Goal: Book appointment/travel/reservation

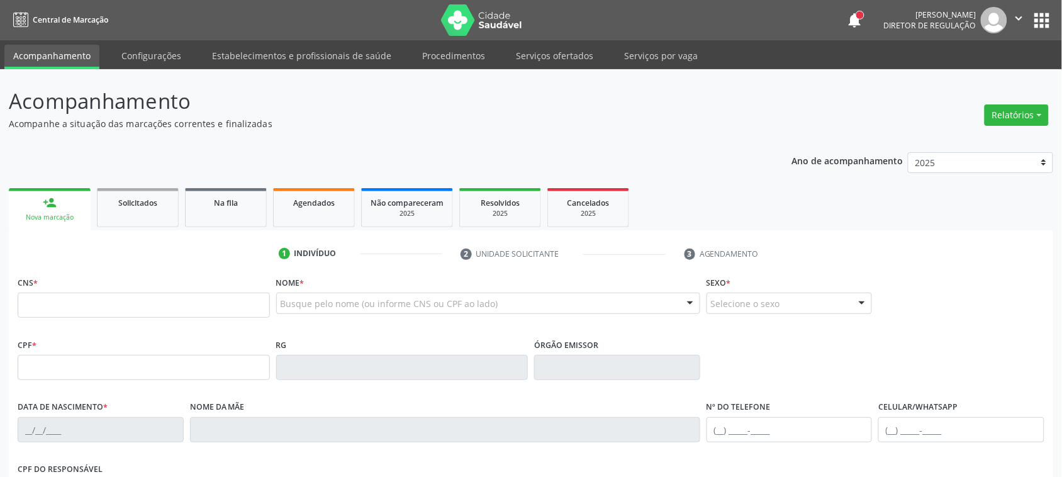
click at [77, 312] on input "text" at bounding box center [144, 304] width 252 height 25
type input "705 0080 5611 7755"
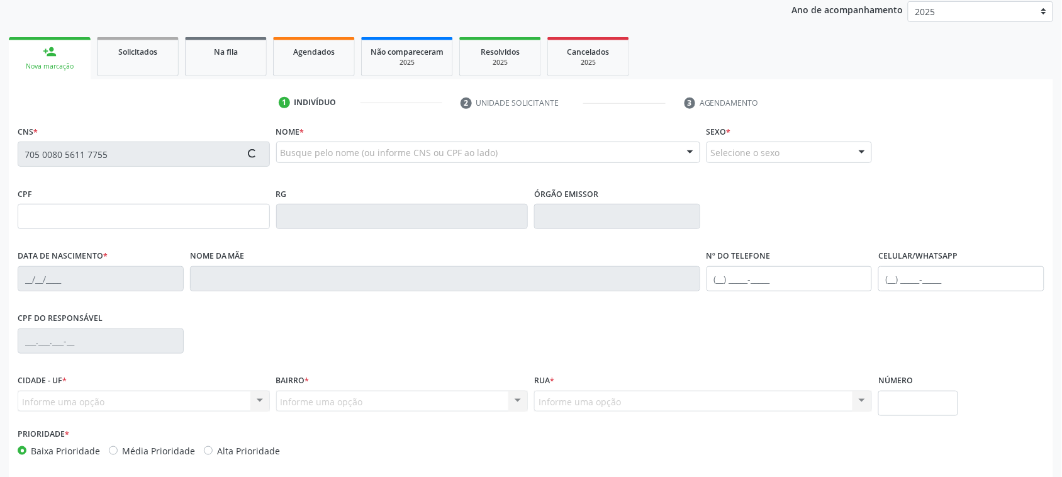
scroll to position [157, 0]
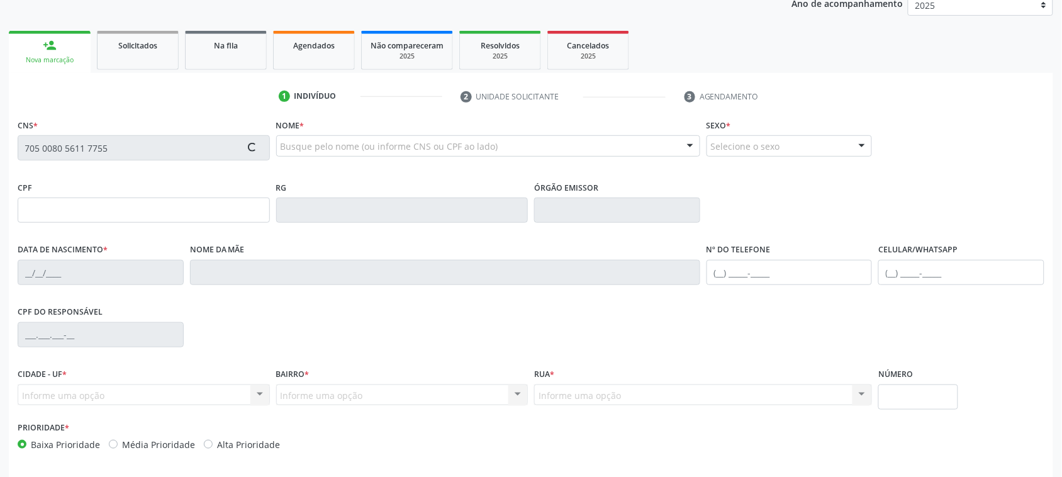
type input "216.291.294-53"
type input "[DATE]"
type input "Neuza Menezes Lima"
type input "[PHONE_NUMBER]"
type input "50"
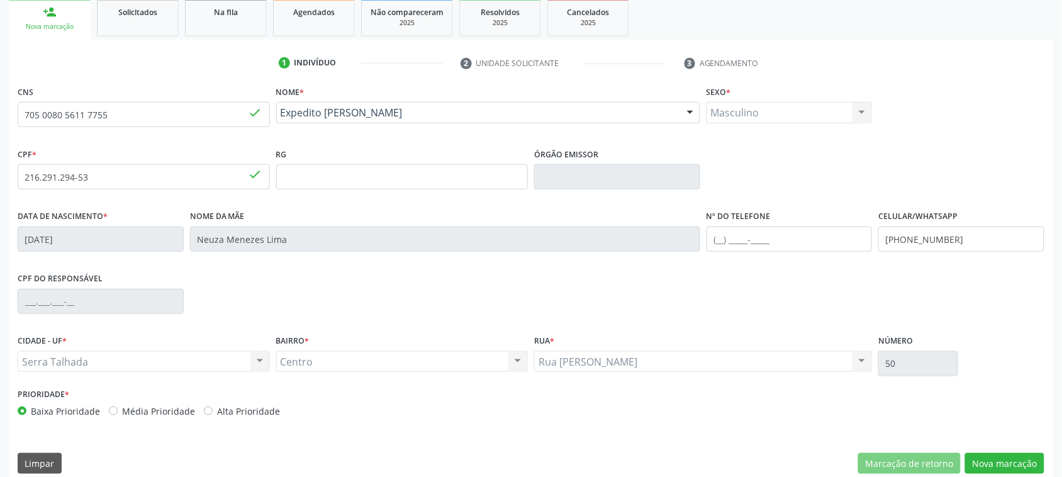
scroll to position [205, 0]
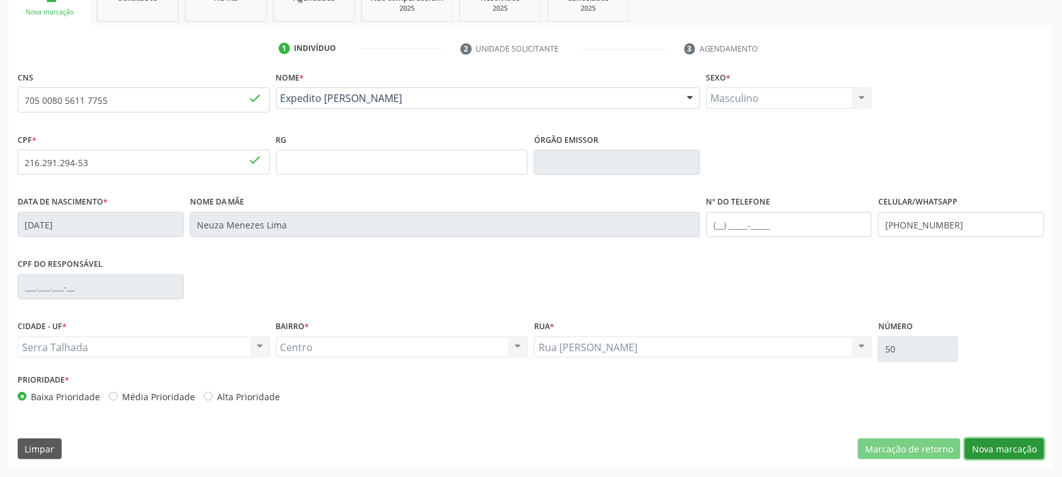
click at [1018, 456] on button "Nova marcação" at bounding box center [1004, 448] width 79 height 21
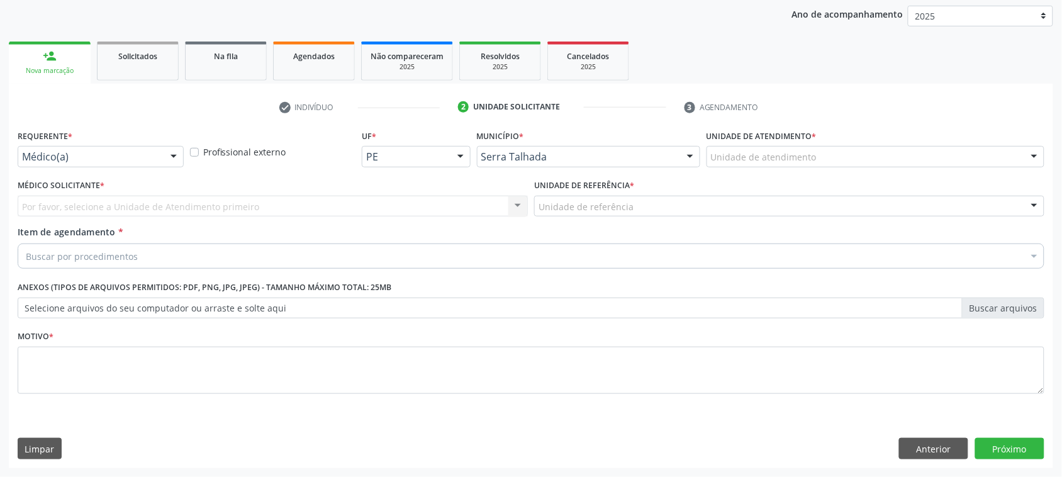
scroll to position [146, 0]
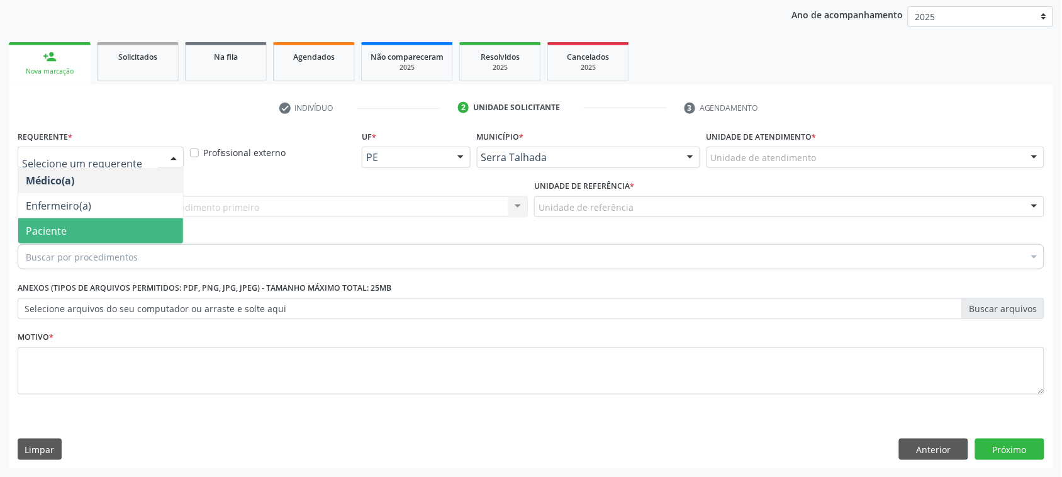
click at [102, 228] on span "Paciente" at bounding box center [100, 230] width 165 height 25
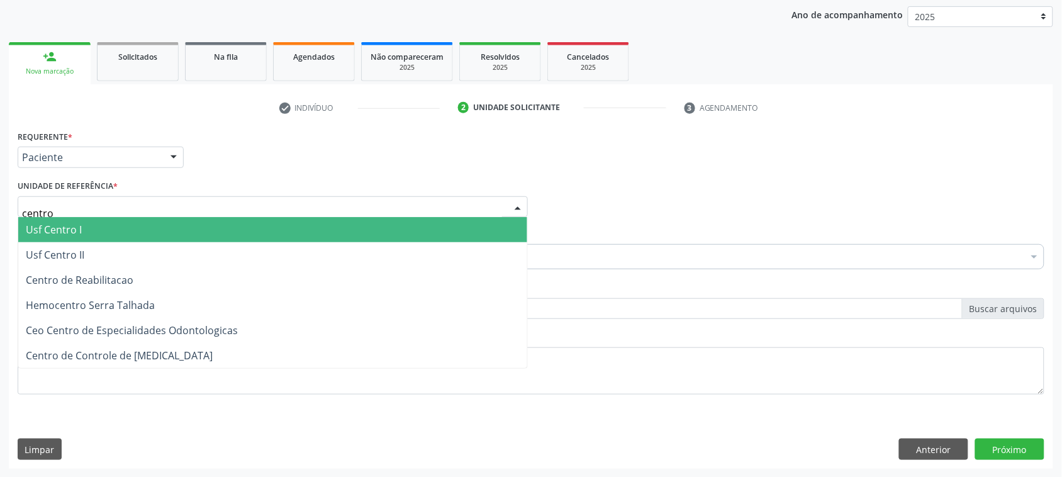
type input "centro"
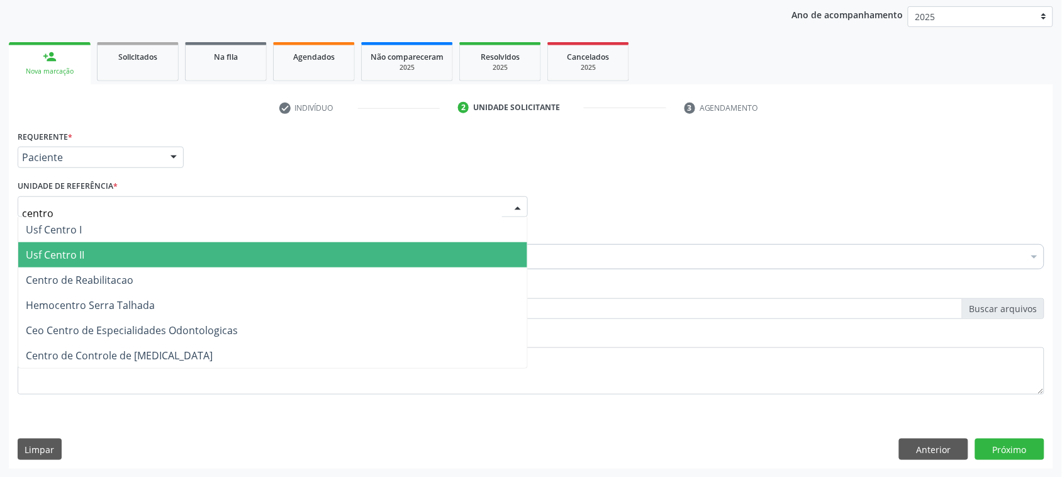
click at [127, 260] on span "Usf Centro II" at bounding box center [272, 254] width 509 height 25
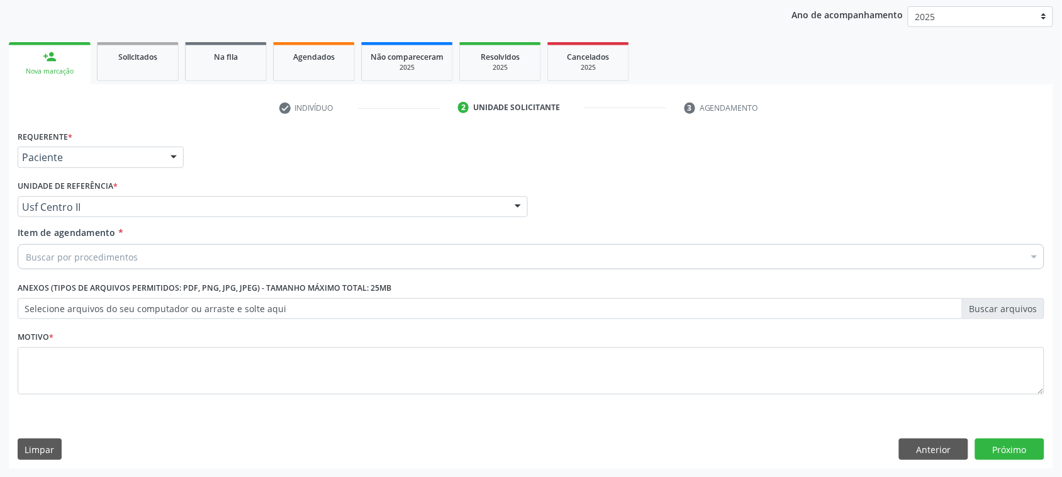
click at [150, 250] on div "Buscar por procedimentos" at bounding box center [531, 256] width 1026 height 25
click at [120, 259] on input "cirurgia ger" at bounding box center [525, 256] width 998 height 25
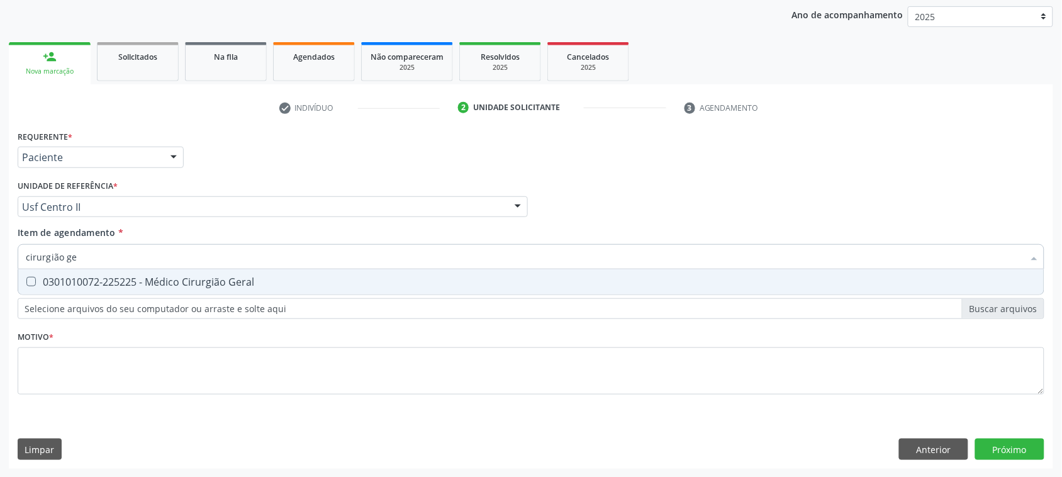
type input "cirurgião ger"
click at [106, 284] on div "0301010072-225225 - Médico Cirurgião Geral" at bounding box center [531, 282] width 1010 height 10
checkbox Geral "true"
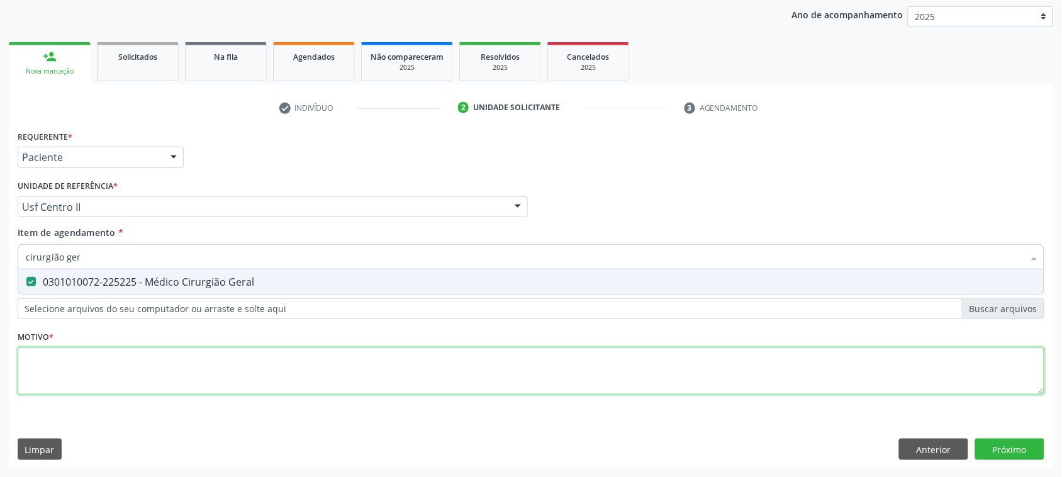
click at [105, 359] on div "Requerente * Paciente Médico(a) Enfermeiro(a) Paciente Nenhum resultado encontr…" at bounding box center [531, 269] width 1026 height 285
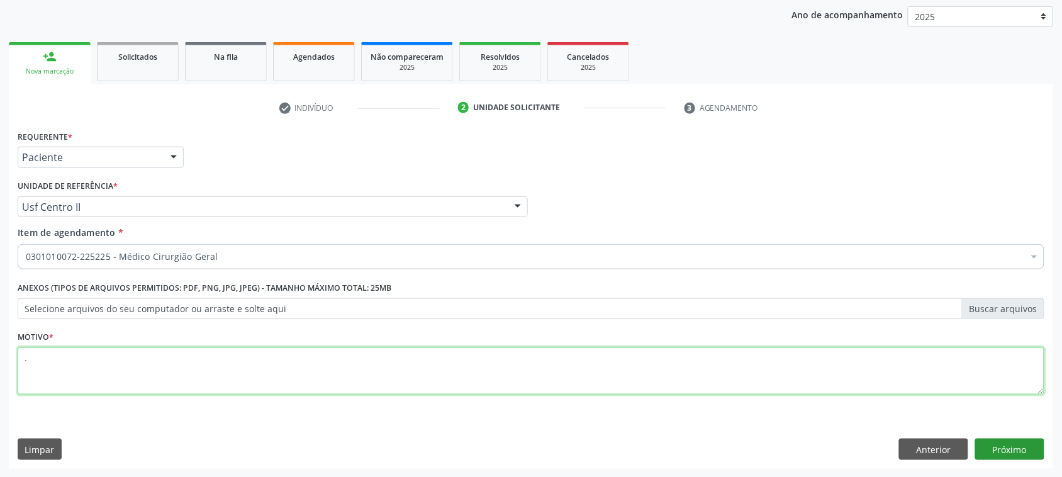
type textarea "."
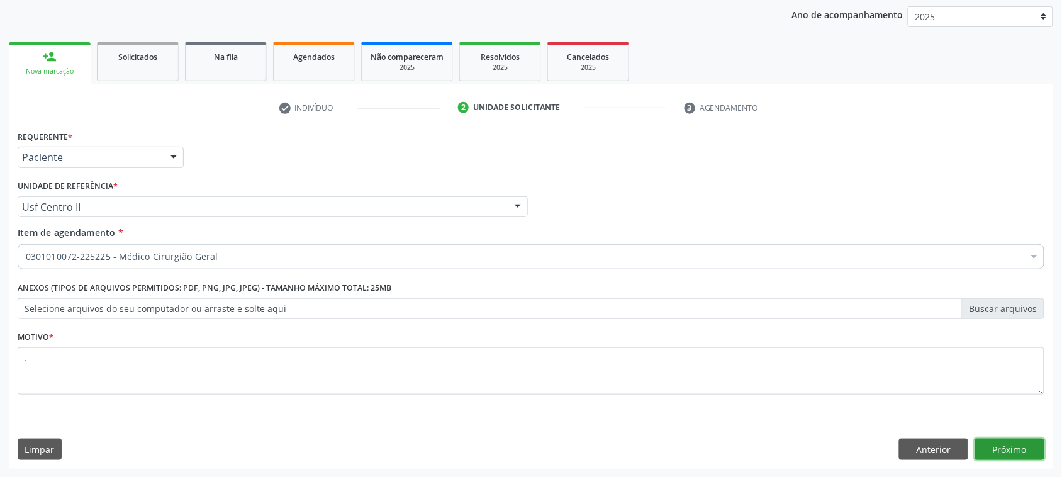
click at [1023, 440] on button "Próximo" at bounding box center [1009, 448] width 69 height 21
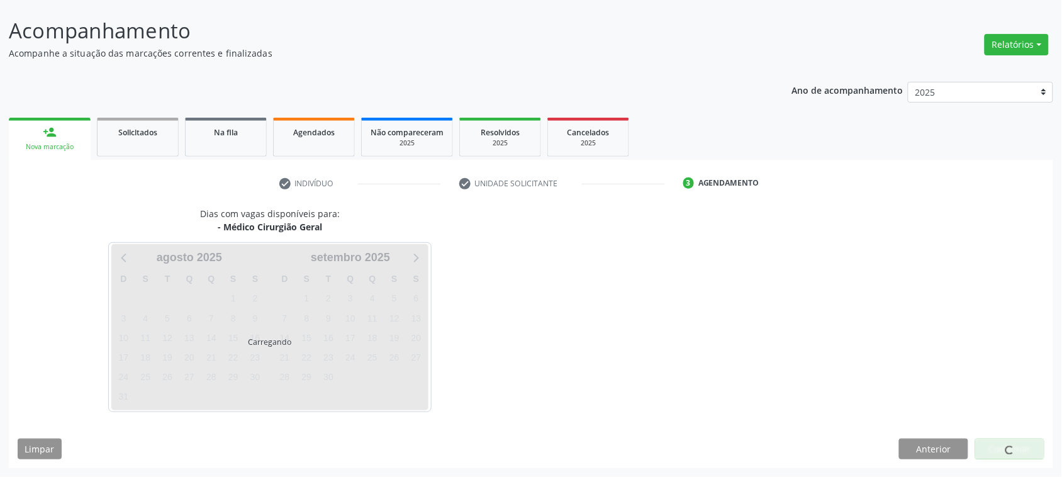
scroll to position [70, 0]
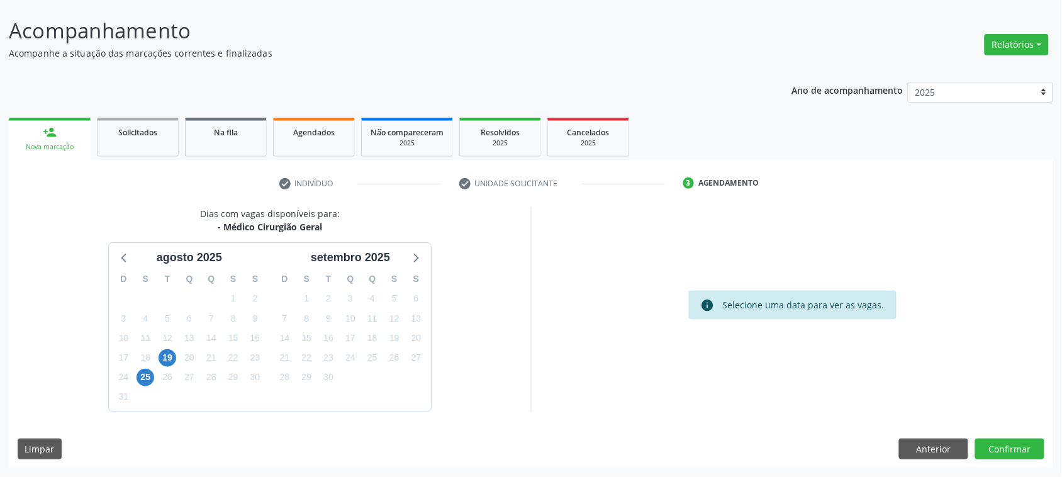
click at [173, 348] on div "19" at bounding box center [168, 357] width 18 height 19
click at [142, 378] on span "25" at bounding box center [145, 378] width 18 height 18
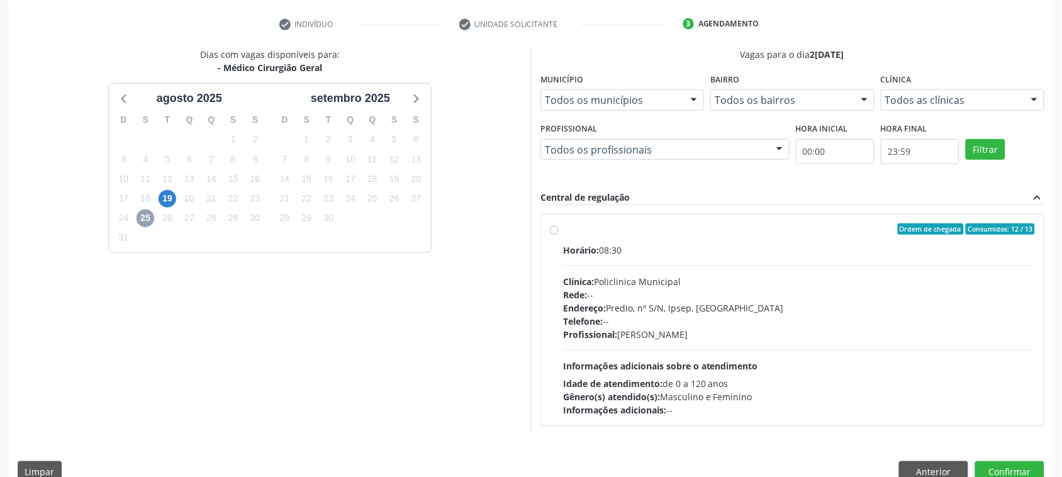
scroll to position [252, 0]
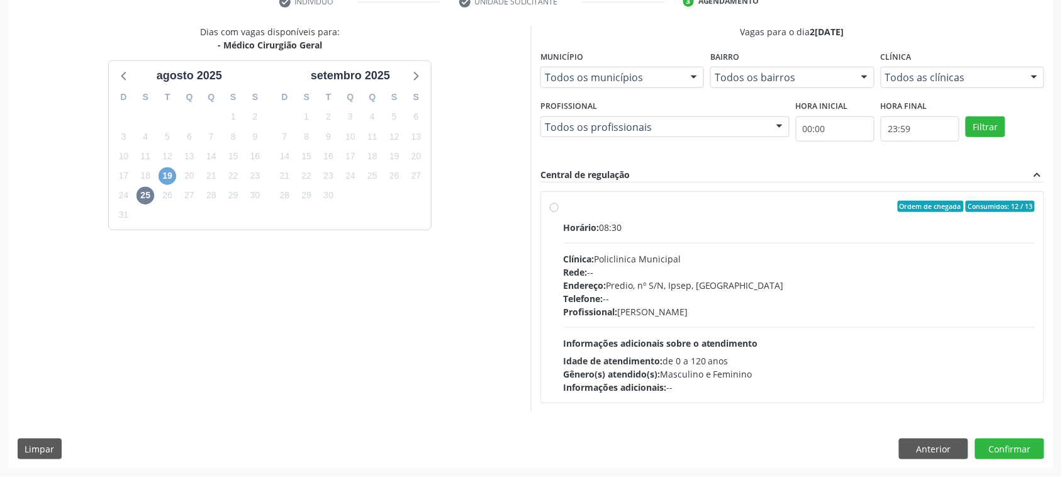
click at [169, 179] on span "19" at bounding box center [168, 176] width 18 height 18
click at [673, 279] on div "Endereço: nº 384, [GEOGRAPHIC_DATA], [GEOGRAPHIC_DATA] - [GEOGRAPHIC_DATA]" at bounding box center [799, 285] width 472 height 13
click at [559, 212] on input "Ordem de chegada Consumidos: 9 / 10 Horário: 07:00 Clínica: Hospital [GEOGRAPHI…" at bounding box center [554, 206] width 9 height 11
radio input "true"
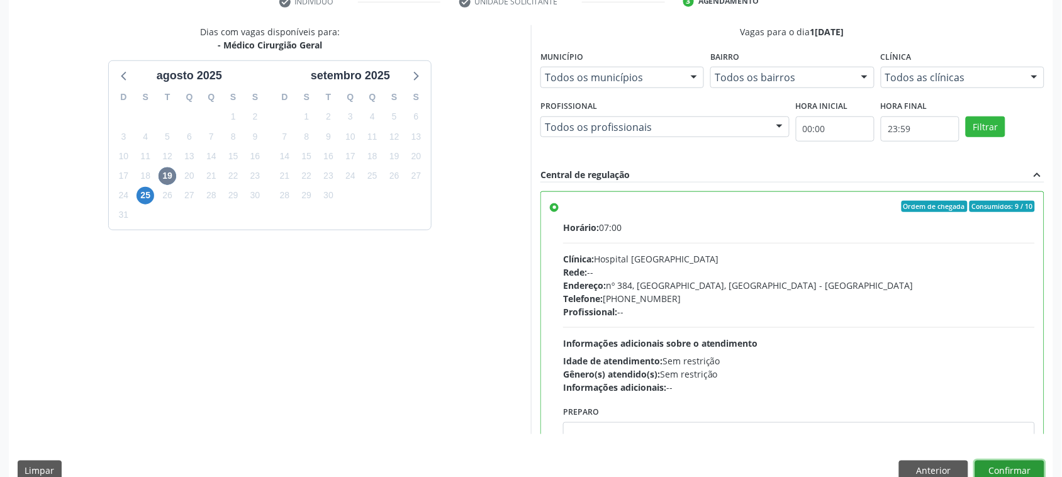
click at [1027, 465] on button "Confirmar" at bounding box center [1009, 470] width 69 height 21
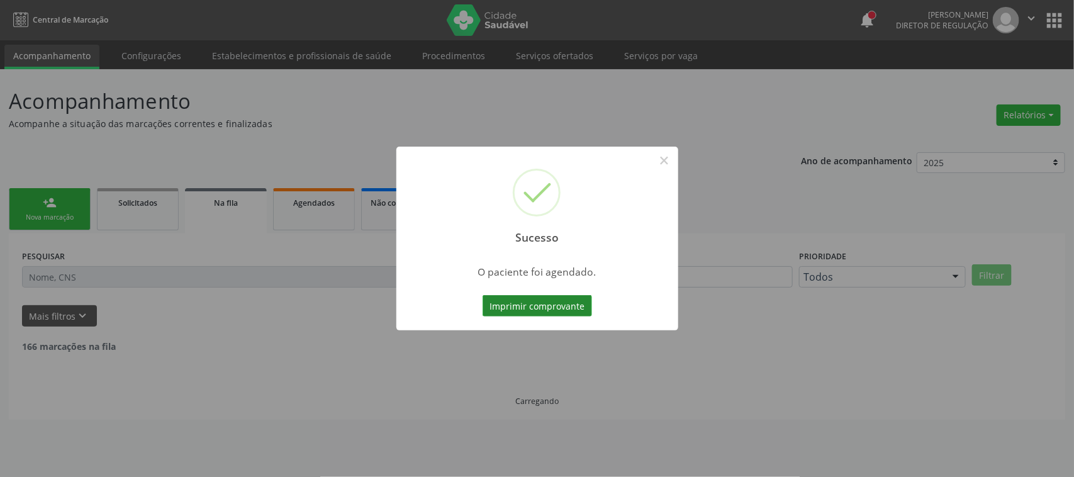
click at [508, 309] on button "Imprimir comprovante" at bounding box center [536, 305] width 109 height 21
